Goal: Task Accomplishment & Management: Use online tool/utility

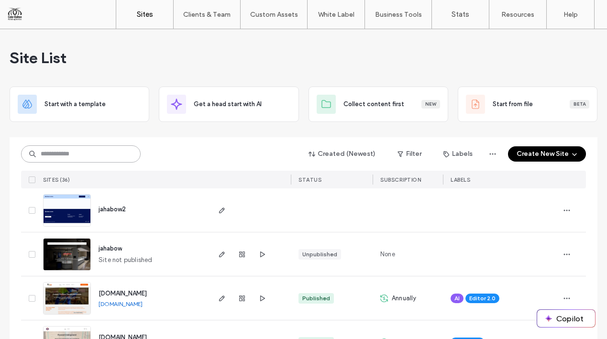
click at [123, 156] on input at bounding box center [81, 153] width 120 height 17
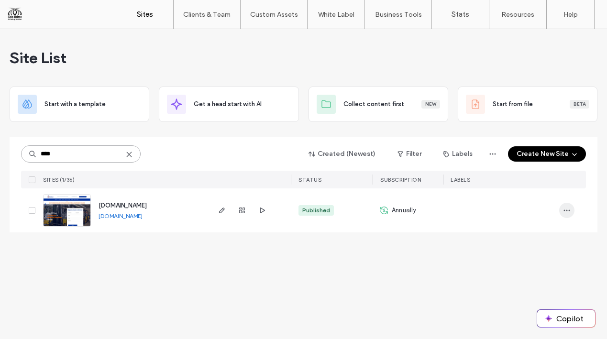
type input "****"
click at [567, 210] on use "button" at bounding box center [567, 210] width 6 height 1
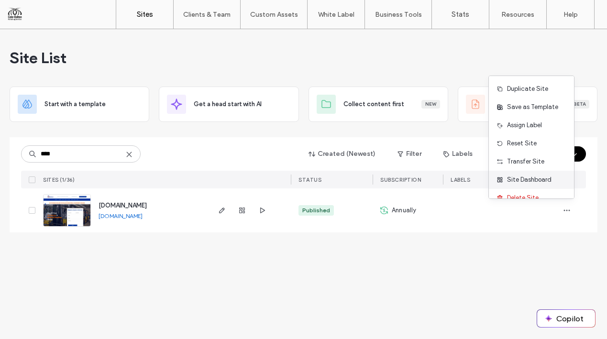
click at [536, 179] on span "Site Dashboard" at bounding box center [529, 180] width 45 height 10
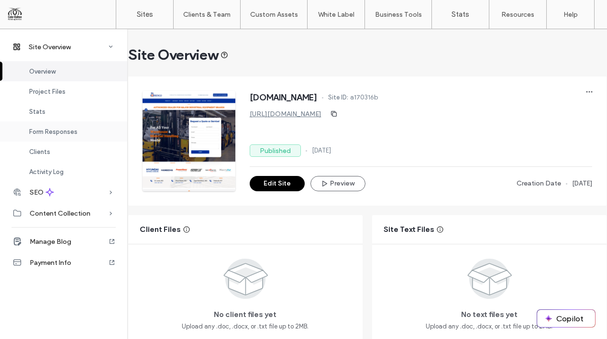
click at [76, 128] on span "Form Responses" at bounding box center [53, 131] width 48 height 7
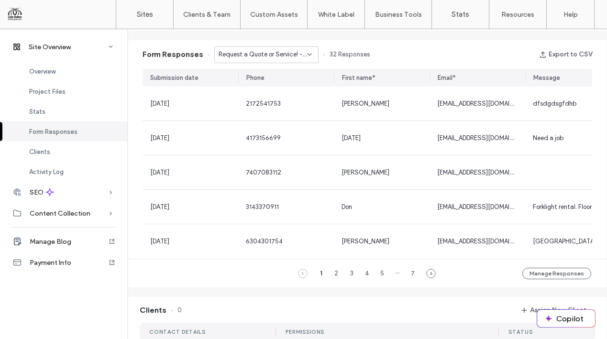
scroll to position [611, 0]
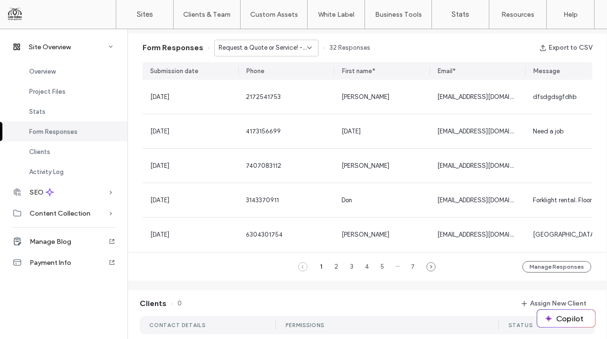
click at [314, 45] on div "Request a Quote or Service! - RENTALS page" at bounding box center [266, 48] width 104 height 17
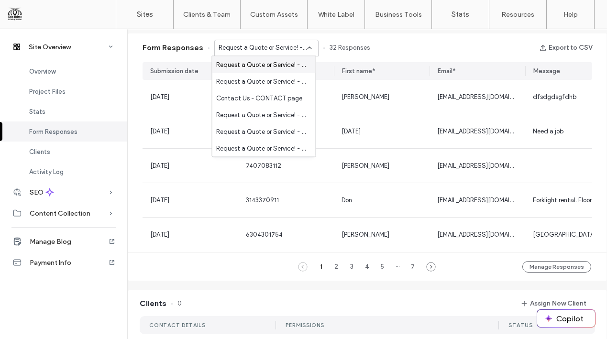
click at [256, 60] on span "Request a Quote or Service! - RENTALS page" at bounding box center [262, 65] width 92 height 10
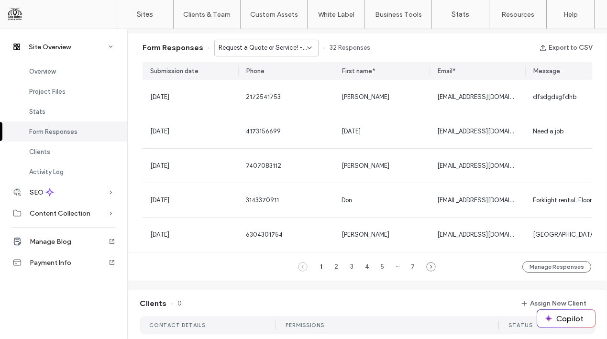
click at [310, 45] on icon at bounding box center [310, 48] width 8 height 8
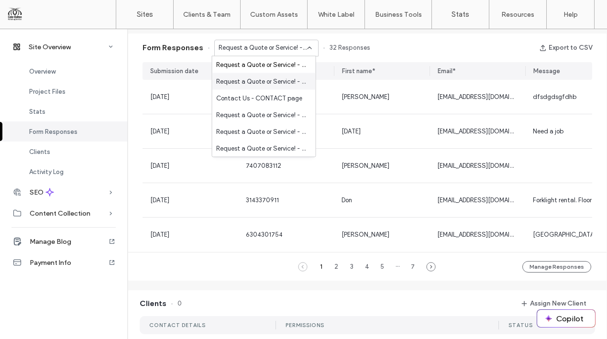
click at [271, 80] on span "Request a Quote or Service! - SKYJACK SCISSOR LIFTS page" at bounding box center [262, 82] width 92 height 10
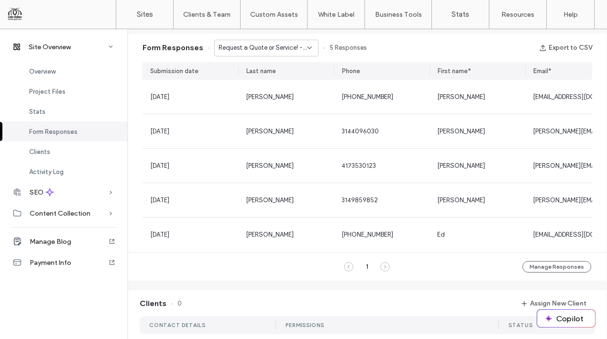
click at [308, 47] on icon at bounding box center [310, 48] width 8 height 8
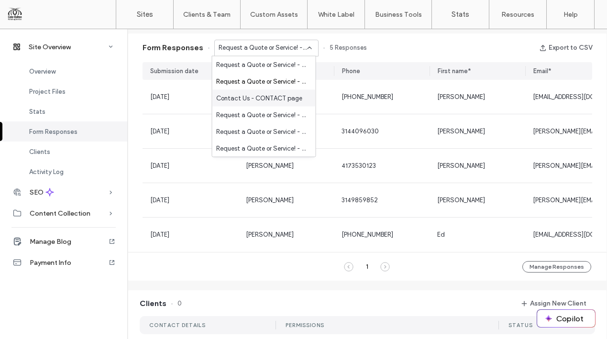
click at [274, 96] on span "Contact Us - CONTACT page" at bounding box center [259, 98] width 86 height 10
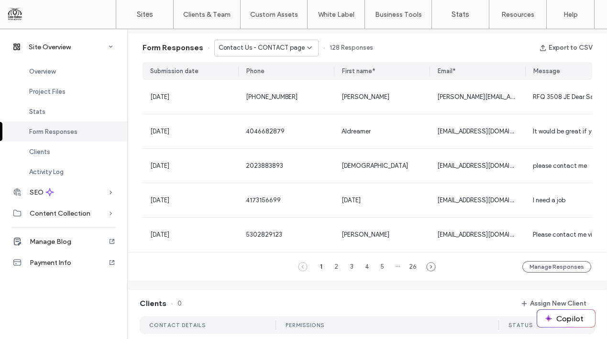
click at [307, 46] on icon at bounding box center [310, 48] width 8 height 8
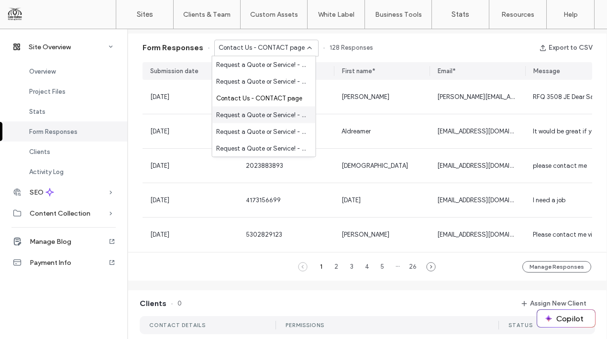
click at [273, 115] on span "Request a Quote or Service! - HOME page" at bounding box center [262, 115] width 92 height 10
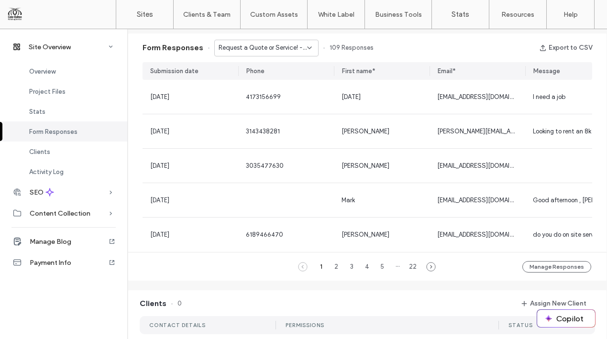
click at [306, 45] on icon at bounding box center [310, 48] width 8 height 8
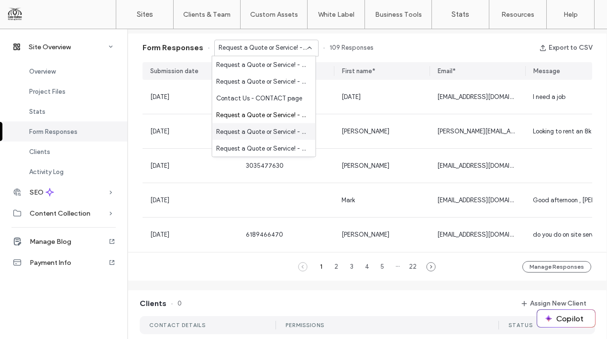
click at [281, 134] on span "Request a Quote or Service! - HYUNDAI FORKLIFTS page" at bounding box center [262, 132] width 92 height 10
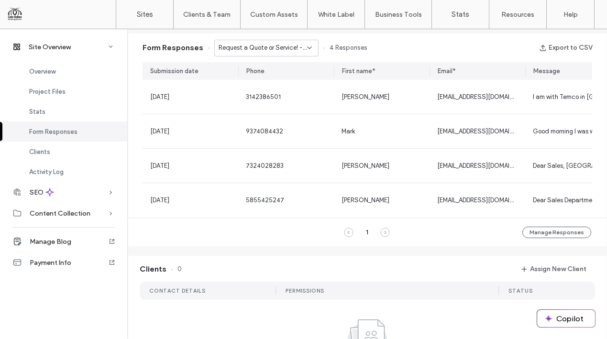
click at [307, 45] on icon at bounding box center [310, 48] width 8 height 8
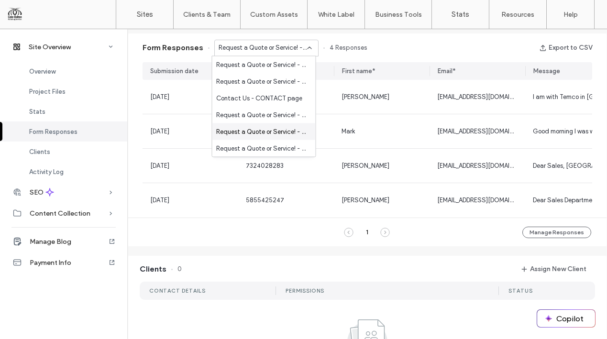
click at [278, 128] on span "Request a Quote or Service! - HYUNDAI FORKLIFTS page" at bounding box center [262, 132] width 92 height 10
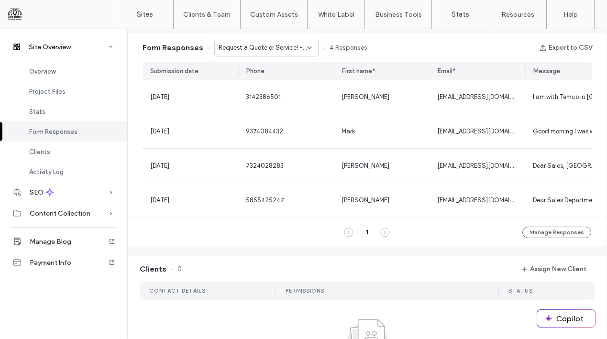
click at [309, 44] on icon at bounding box center [310, 48] width 8 height 8
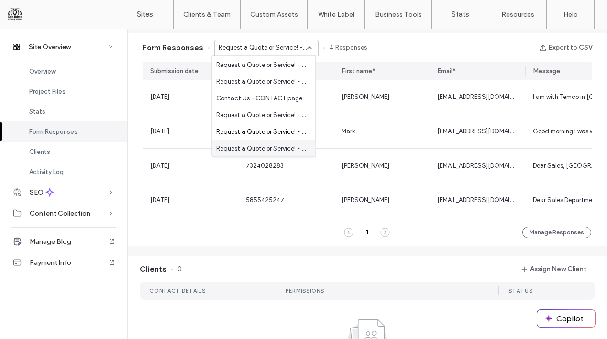
click at [286, 148] on span "Request a Quote or Service! - HANGCHA FORKLIFTS page" at bounding box center [262, 149] width 92 height 10
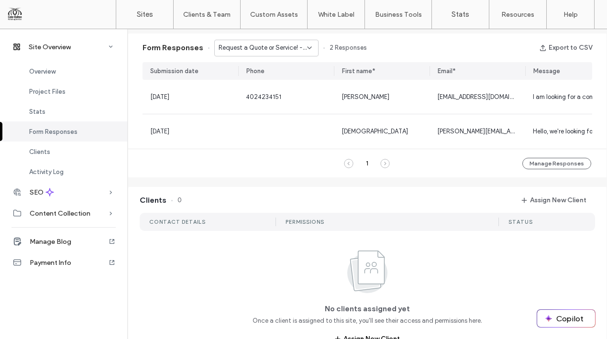
click at [308, 44] on icon at bounding box center [310, 48] width 8 height 8
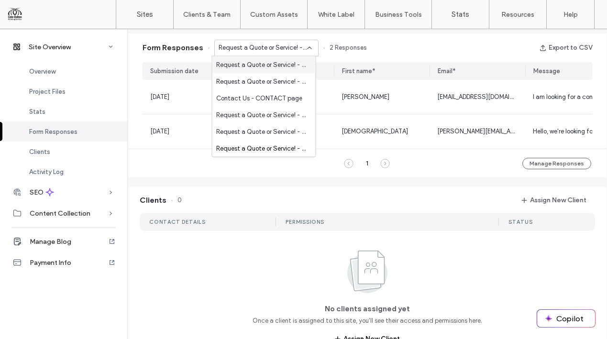
click at [272, 61] on span "Request a Quote or Service! - RENTALS page" at bounding box center [262, 65] width 92 height 10
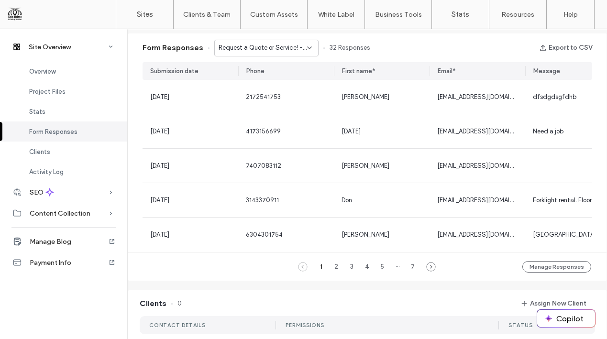
click at [302, 44] on span "Request a Quote or Service! - RENTALS page" at bounding box center [263, 48] width 89 height 10
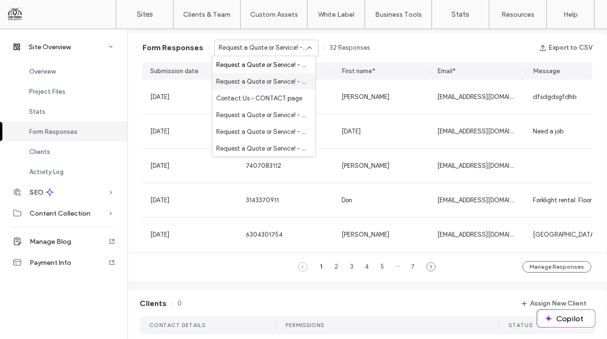
click at [284, 75] on div "Request a Quote or Service! - SKYJACK SCISSOR LIFTS page" at bounding box center [263, 81] width 103 height 17
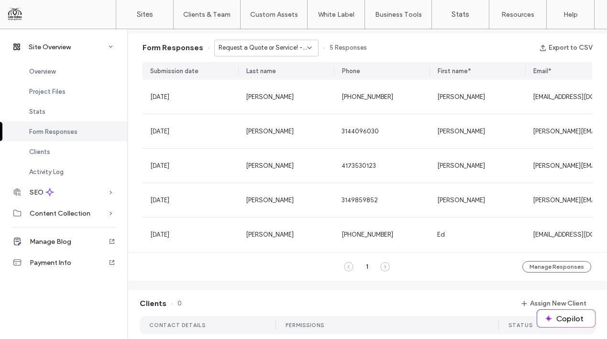
click at [293, 45] on span "Request a Quote or Service! - SKYJACK SCISSOR LIFTS page" at bounding box center [263, 48] width 89 height 10
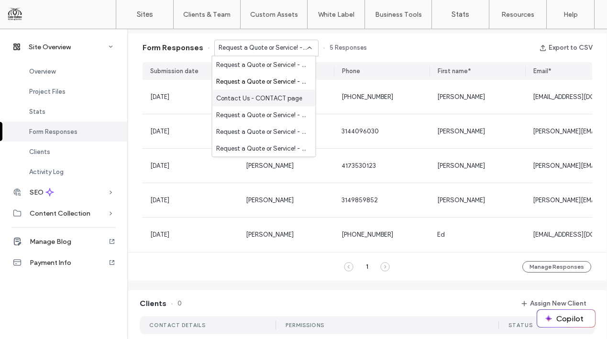
click at [283, 94] on span "Contact Us - CONTACT page" at bounding box center [259, 98] width 86 height 10
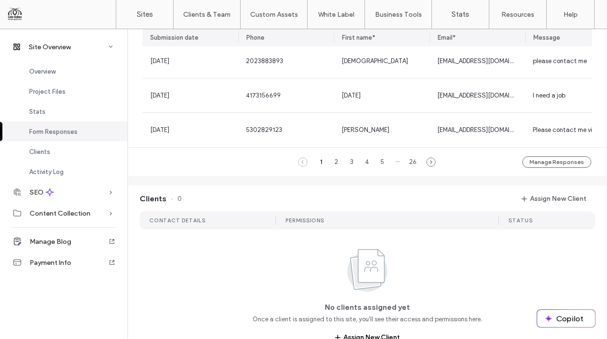
scroll to position [739, 0]
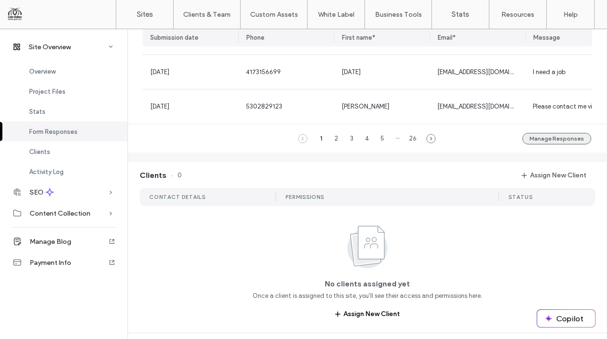
click at [571, 141] on button "Manage Responses" at bounding box center [557, 138] width 69 height 11
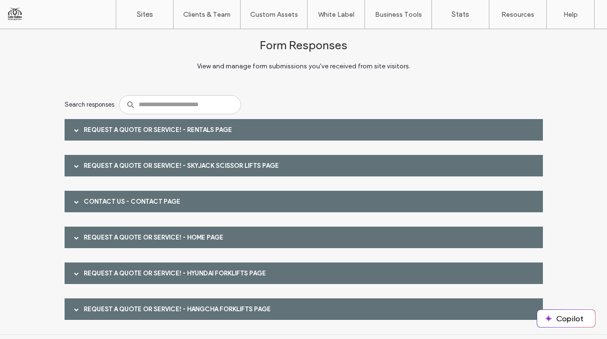
scroll to position [17, 0]
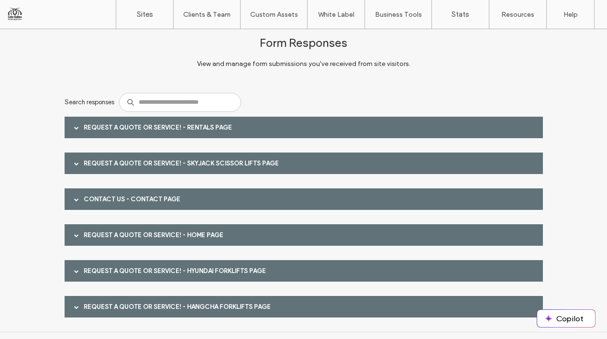
click at [76, 123] on div at bounding box center [76, 127] width 14 height 17
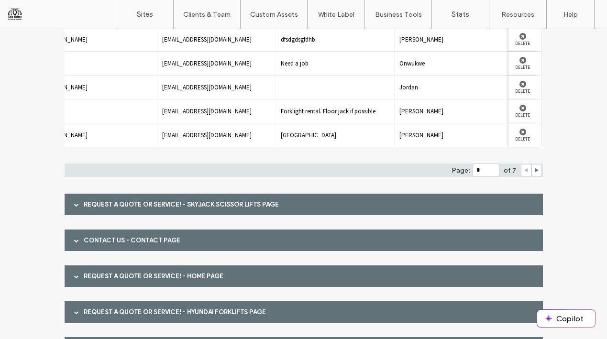
scroll to position [127, 0]
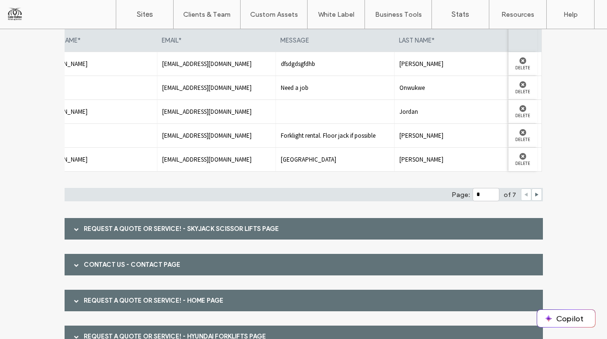
click at [259, 265] on div "Contact Us - CONTACT page" at bounding box center [304, 265] width 479 height 22
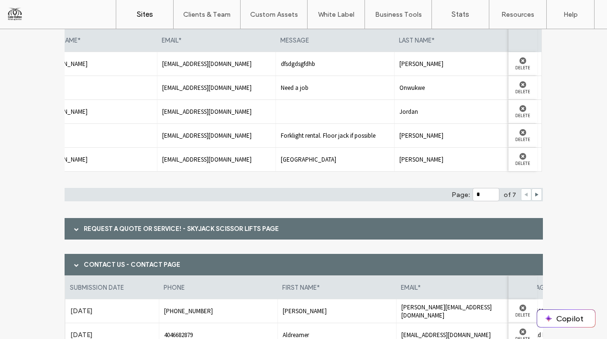
click at [146, 10] on label "Sites" at bounding box center [145, 14] width 16 height 9
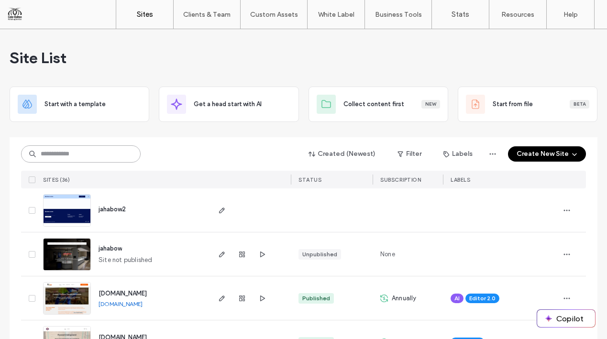
click at [104, 148] on input at bounding box center [81, 153] width 120 height 17
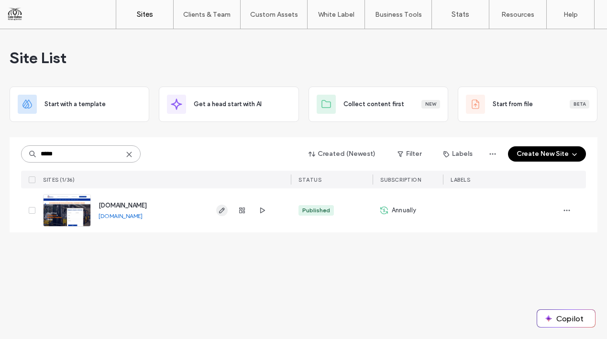
type input "*****"
click at [219, 209] on icon "button" at bounding box center [222, 211] width 8 height 8
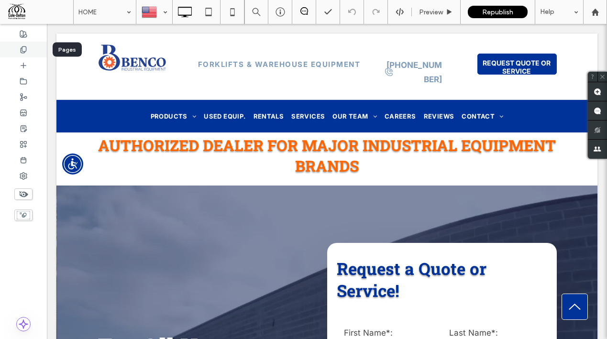
click at [23, 46] on use at bounding box center [23, 49] width 5 height 6
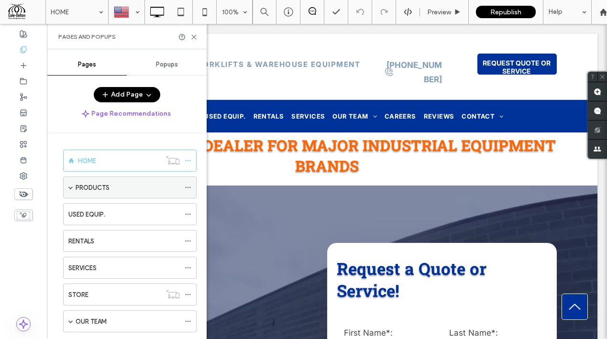
click at [72, 186] on span at bounding box center [70, 187] width 5 height 5
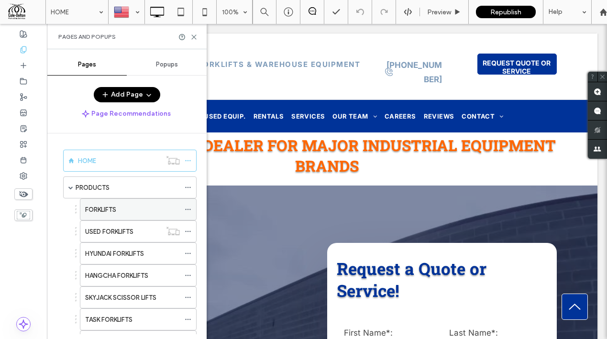
click at [112, 209] on label "FORKLIFTS" at bounding box center [100, 209] width 31 height 17
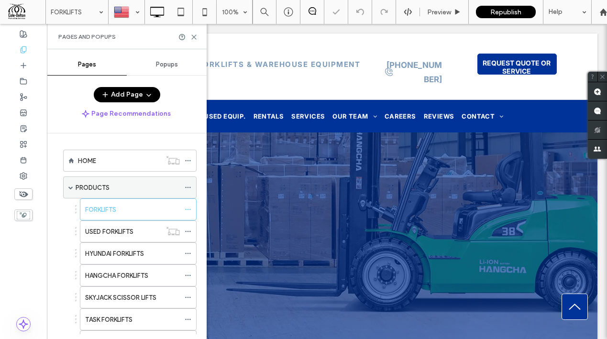
click at [123, 180] on div "PRODUCTS" at bounding box center [128, 187] width 104 height 21
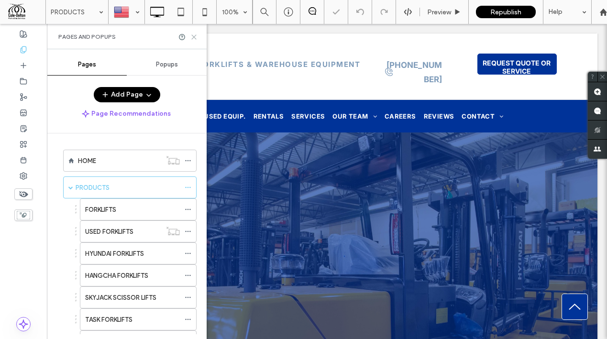
click at [193, 34] on icon at bounding box center [193, 36] width 7 height 7
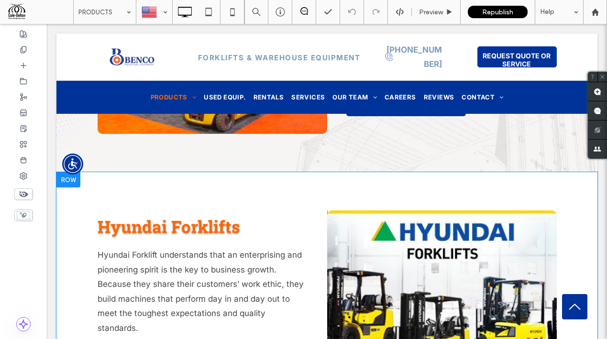
scroll to position [629, 0]
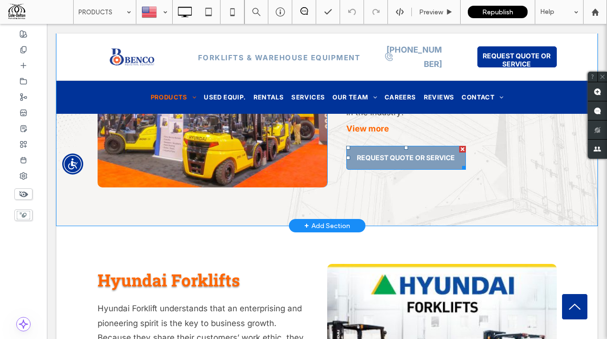
click at [392, 152] on span "REQUEST QUOTE OR SERVICE" at bounding box center [406, 158] width 98 height 18
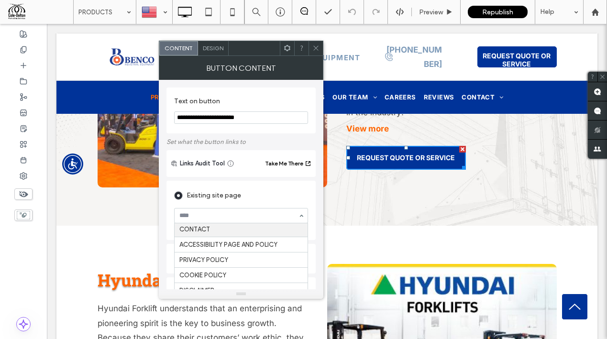
scroll to position [298, 0]
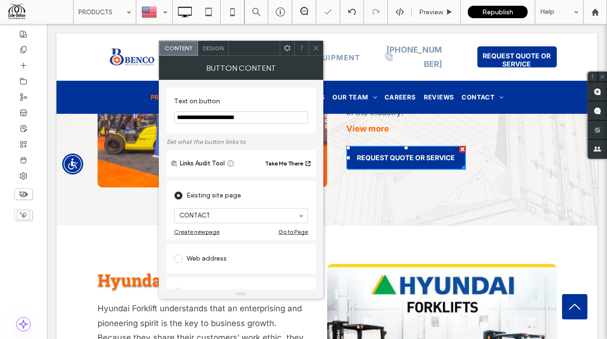
click at [317, 47] on use at bounding box center [315, 48] width 5 height 5
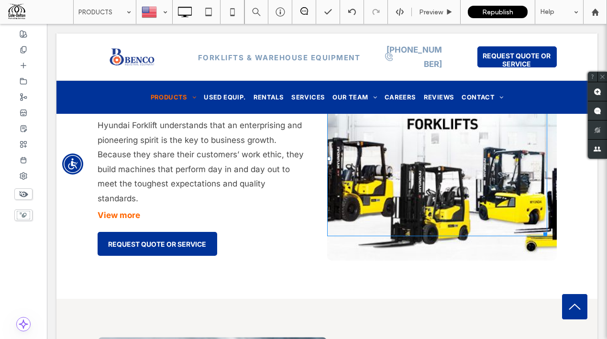
scroll to position [835, 0]
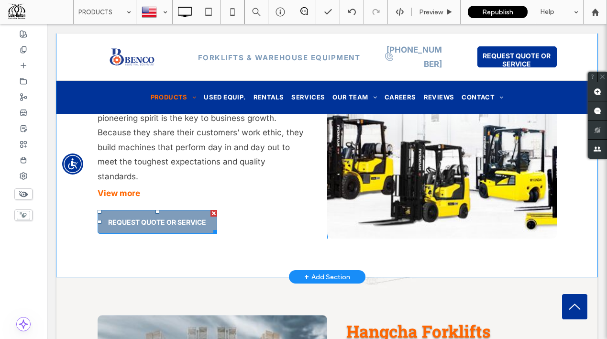
click at [165, 213] on span "REQUEST QUOTE OR SERVICE" at bounding box center [157, 222] width 98 height 18
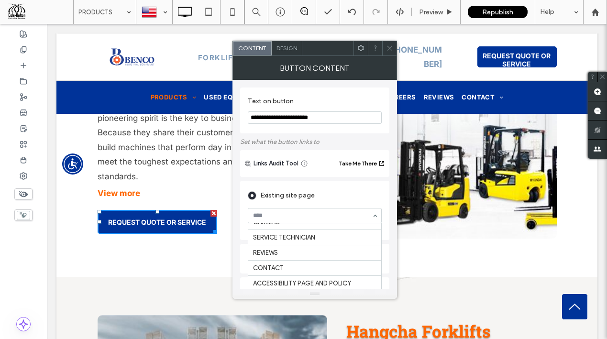
scroll to position [298, 0]
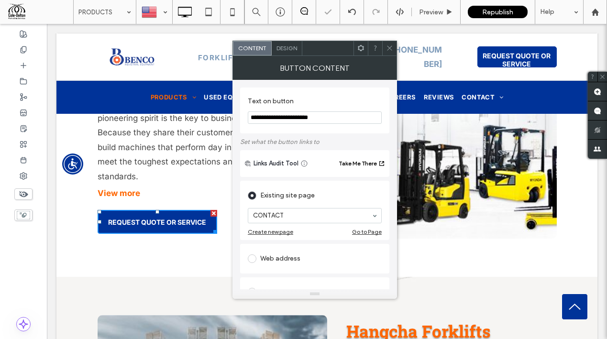
click at [393, 45] on icon at bounding box center [389, 48] width 7 height 7
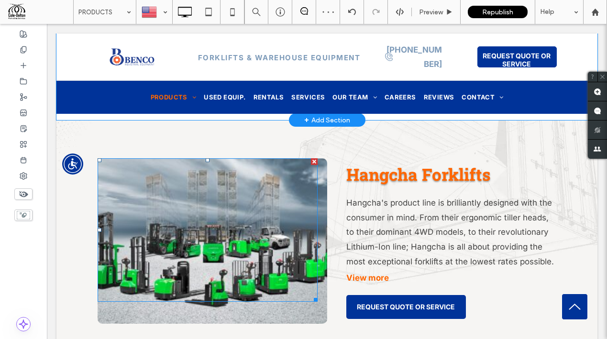
scroll to position [1013, 0]
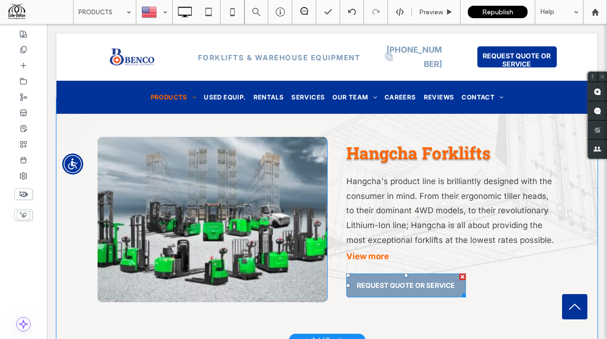
click at [416, 277] on span "REQUEST QUOTE OR SERVICE" at bounding box center [406, 286] width 98 height 18
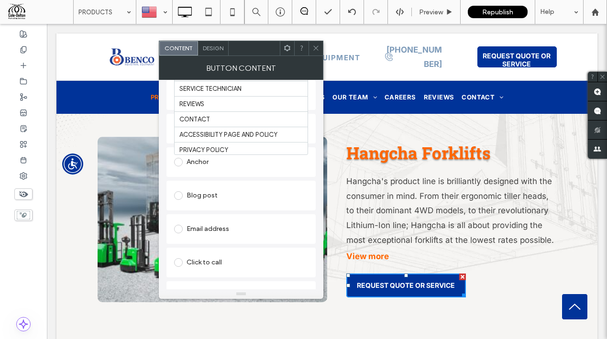
scroll to position [270, 0]
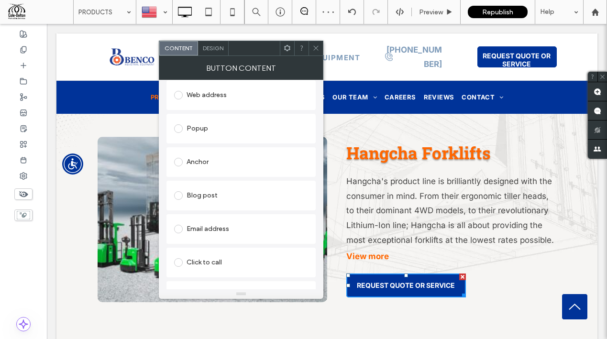
click at [317, 46] on icon at bounding box center [315, 48] width 7 height 7
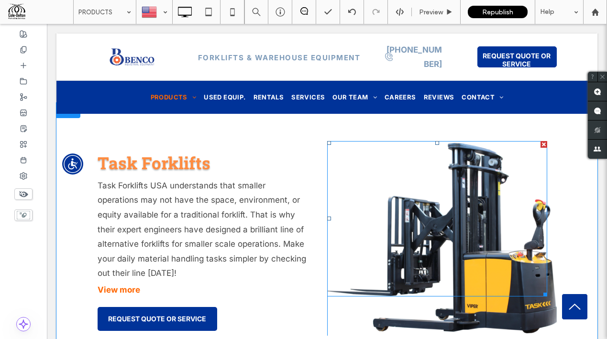
scroll to position [1294, 0]
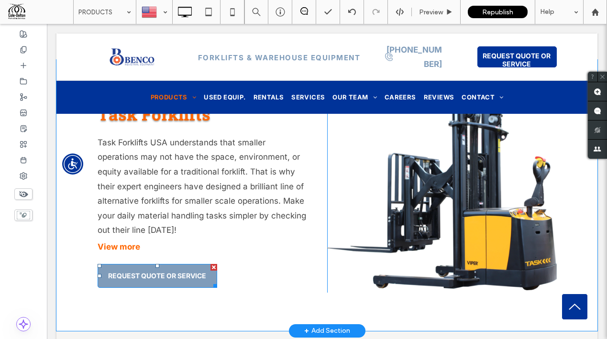
click at [185, 267] on span "REQUEST QUOTE OR SERVICE" at bounding box center [157, 276] width 98 height 18
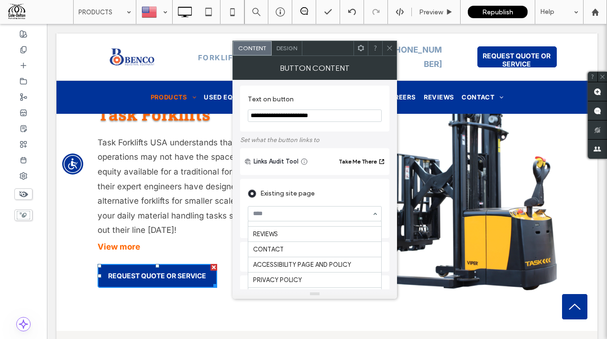
scroll to position [301, 0]
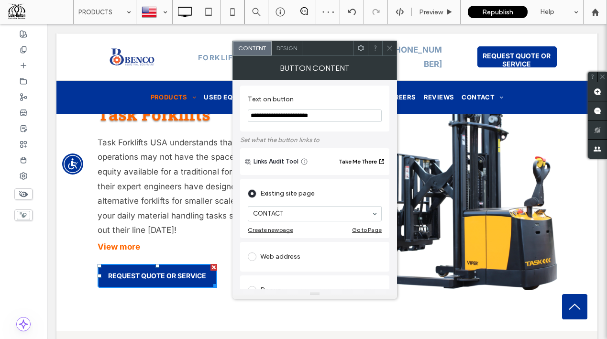
click at [389, 45] on icon at bounding box center [389, 48] width 7 height 7
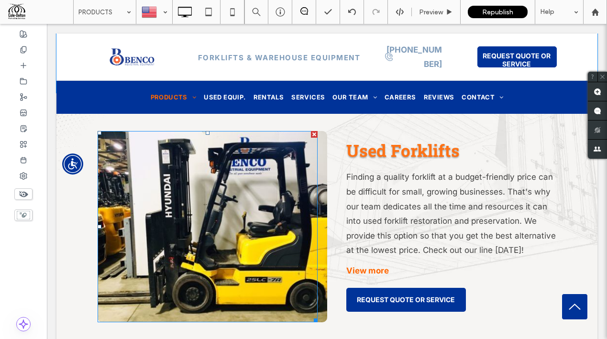
scroll to position [1545, 0]
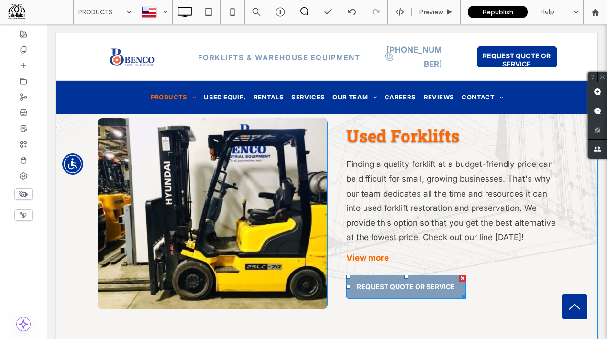
click at [411, 278] on span "REQUEST QUOTE OR SERVICE" at bounding box center [406, 287] width 98 height 18
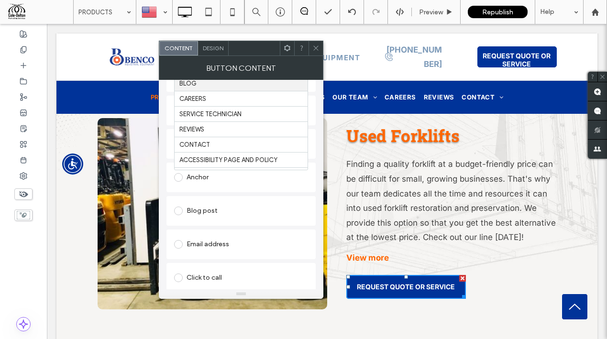
scroll to position [275, 0]
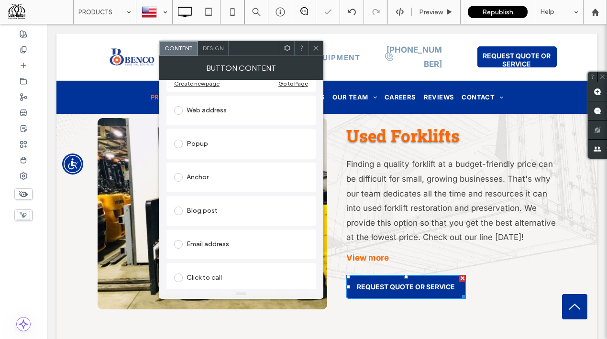
click at [317, 47] on icon at bounding box center [315, 48] width 7 height 7
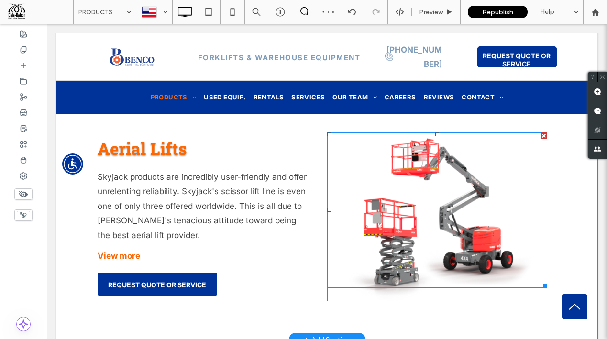
scroll to position [1799, 0]
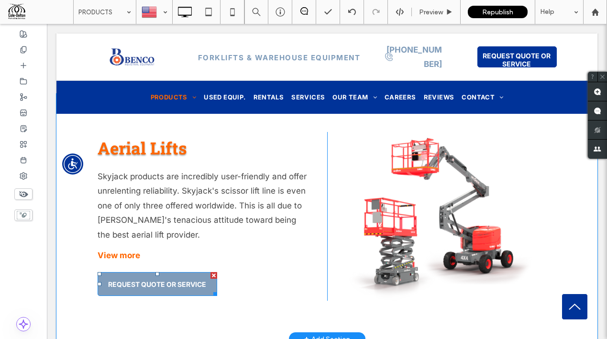
click at [171, 276] on span "REQUEST QUOTE OR SERVICE" at bounding box center [157, 285] width 98 height 18
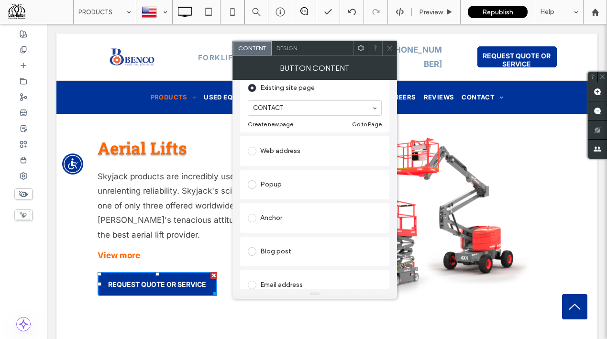
scroll to position [0, 0]
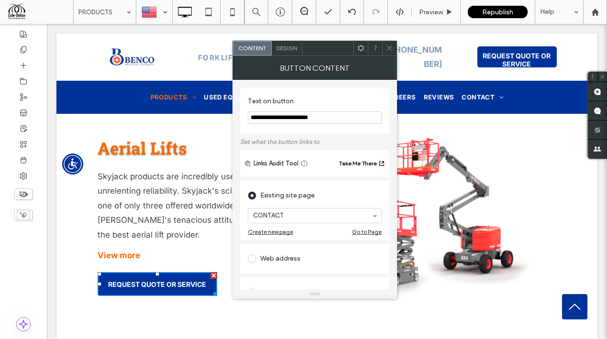
click at [390, 45] on icon at bounding box center [389, 48] width 7 height 7
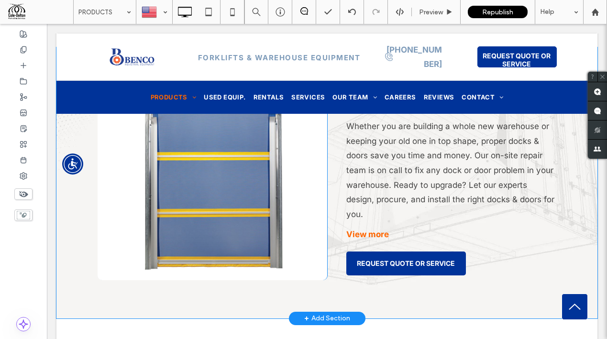
scroll to position [2100, 0]
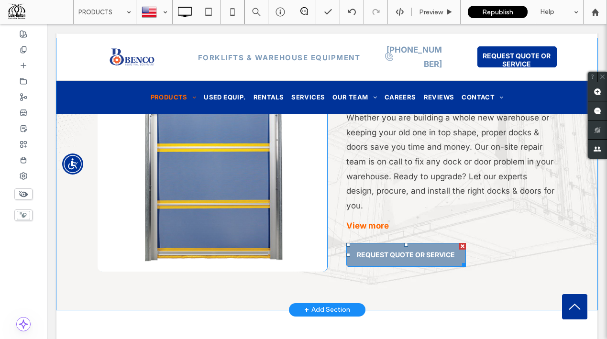
click at [416, 246] on span "REQUEST QUOTE OR SERVICE" at bounding box center [406, 255] width 98 height 18
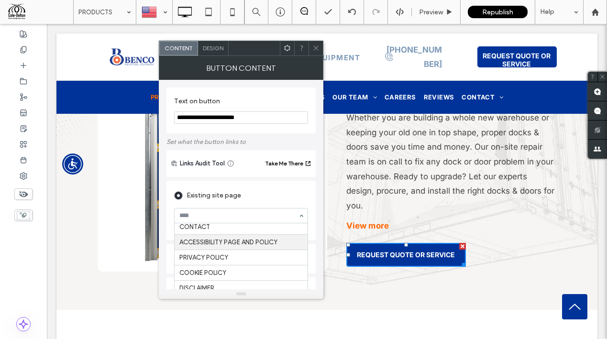
scroll to position [324, 0]
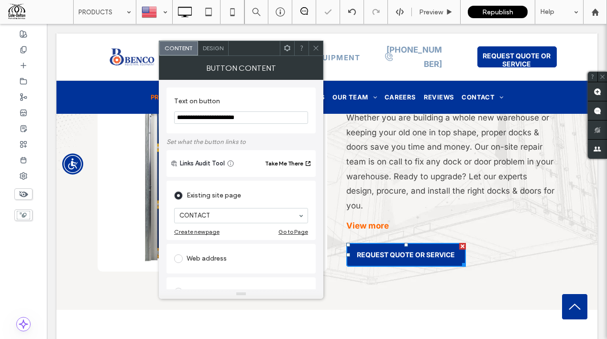
click at [315, 45] on icon at bounding box center [315, 48] width 7 height 7
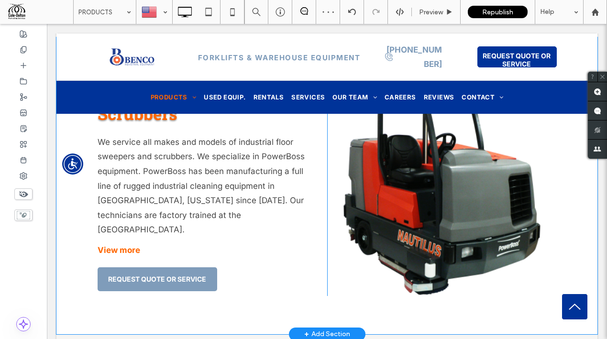
scroll to position [2376, 0]
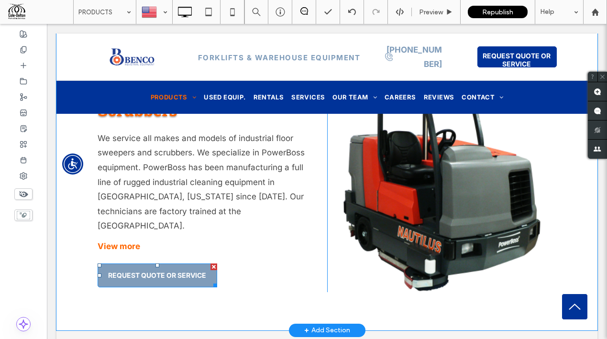
click at [149, 267] on span "REQUEST QUOTE OR SERVICE" at bounding box center [157, 276] width 98 height 18
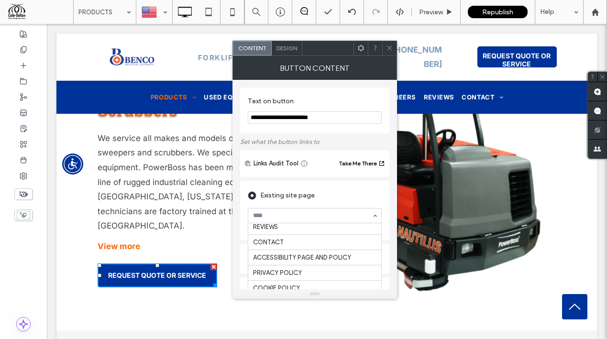
scroll to position [322, 0]
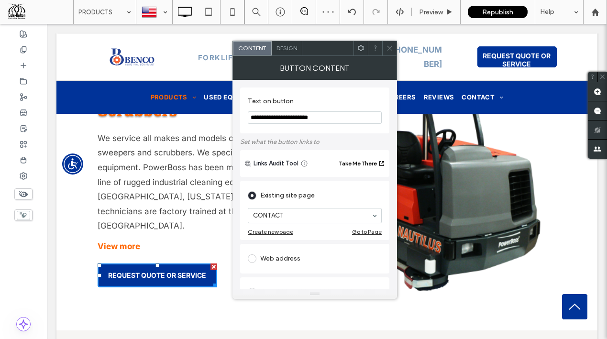
click at [389, 45] on icon at bounding box center [389, 48] width 7 height 7
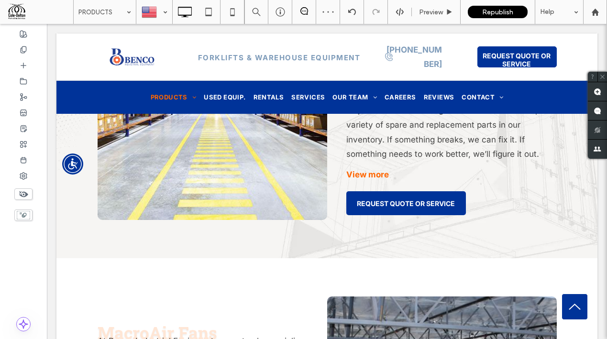
scroll to position [2728, 0]
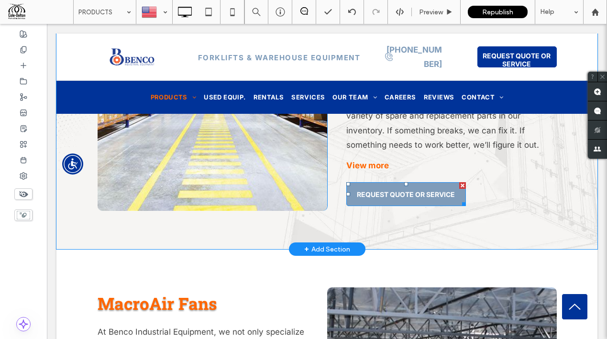
click at [399, 186] on span "REQUEST QUOTE OR SERVICE" at bounding box center [406, 195] width 98 height 18
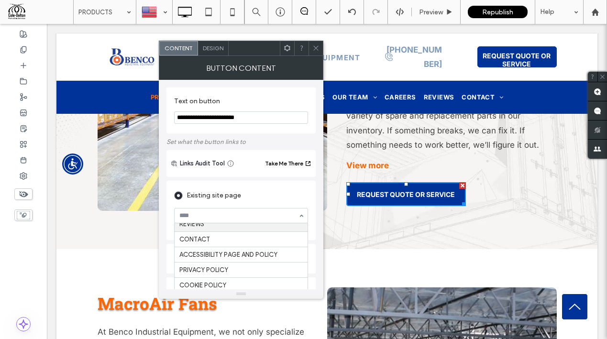
scroll to position [314, 0]
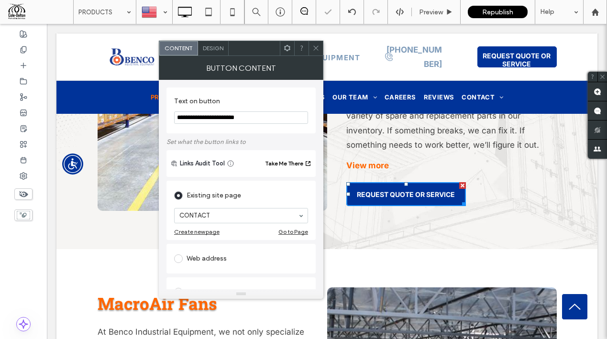
click at [316, 45] on icon at bounding box center [315, 48] width 7 height 7
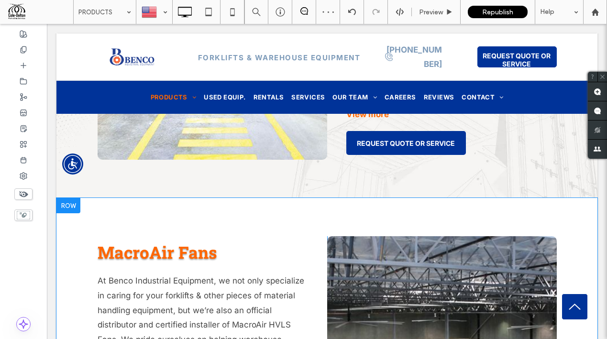
scroll to position [2946, 0]
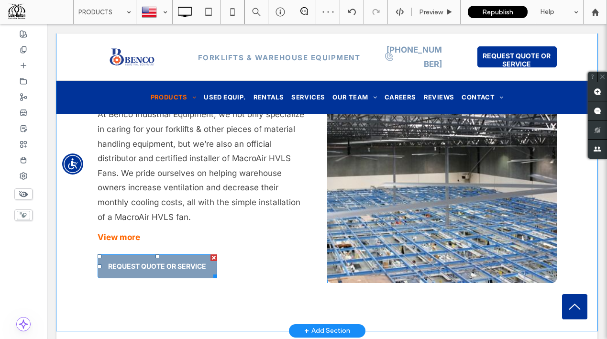
click at [171, 257] on span "REQUEST QUOTE OR SERVICE" at bounding box center [157, 266] width 98 height 18
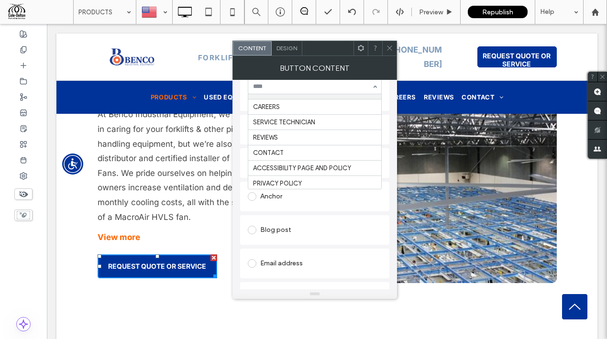
scroll to position [282, 0]
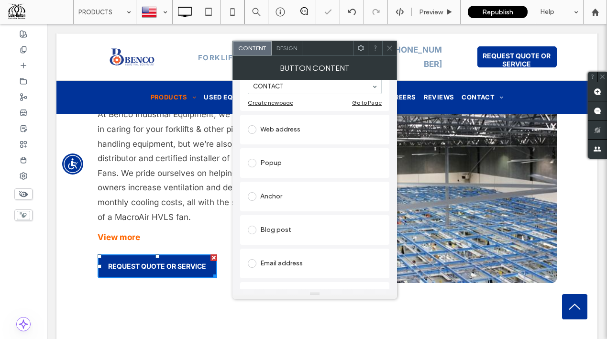
click at [392, 47] on icon at bounding box center [389, 48] width 7 height 7
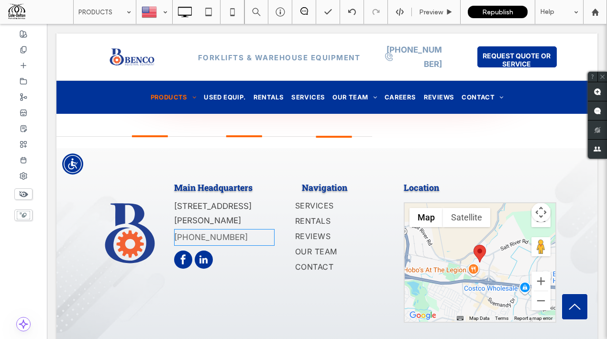
scroll to position [3412, 0]
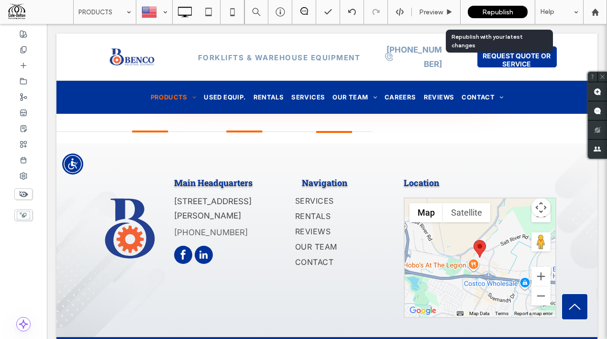
click at [490, 6] on div "Republish" at bounding box center [498, 12] width 60 height 12
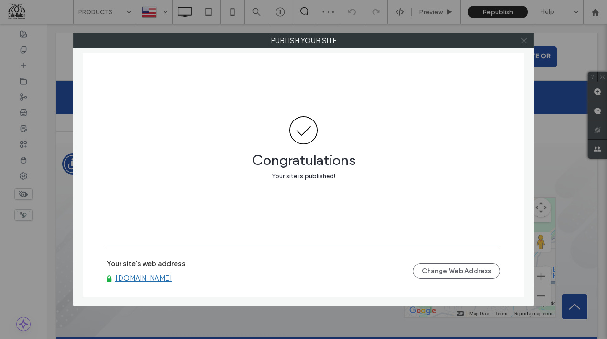
click at [524, 40] on icon at bounding box center [524, 40] width 7 height 7
